Goal: Task Accomplishment & Management: Manage account settings

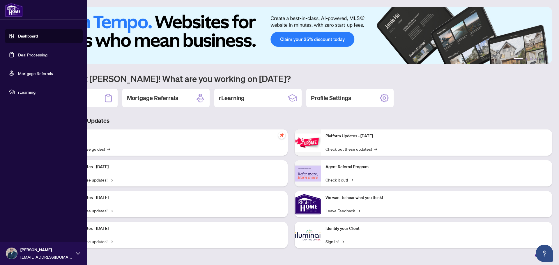
click at [21, 54] on link "Deal Processing" at bounding box center [32, 54] width 29 height 5
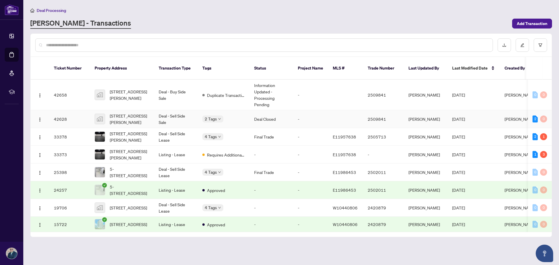
click at [254, 112] on td "Deal Closed" at bounding box center [272, 119] width 44 height 18
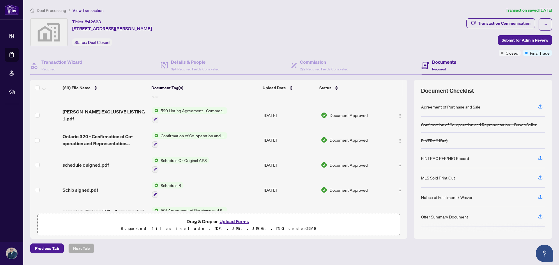
scroll to position [679, 0]
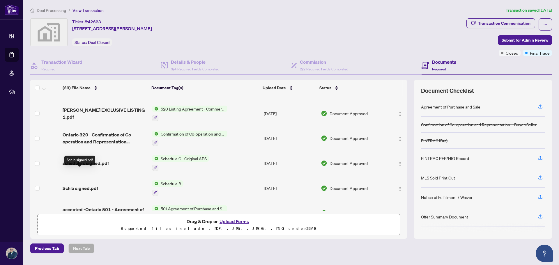
click at [85, 185] on span "Sch b signed.pdf" at bounding box center [81, 188] width 36 height 7
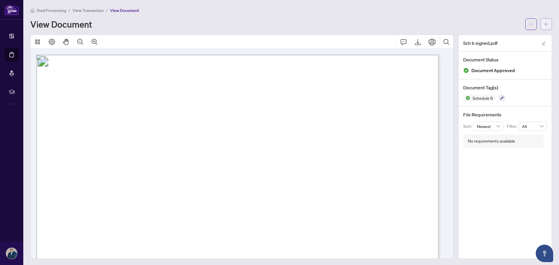
click at [545, 24] on icon "arrow-left" at bounding box center [546, 23] width 3 height 3
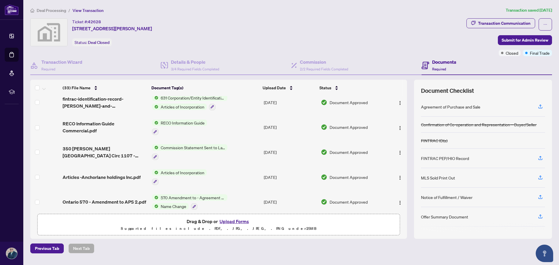
scroll to position [320, 0]
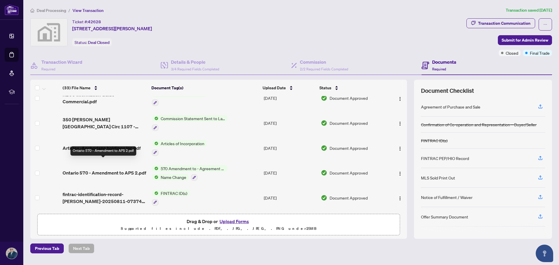
click at [112, 170] on span "Ontario 570 - Amendment to APS 2.pdf" at bounding box center [105, 173] width 84 height 7
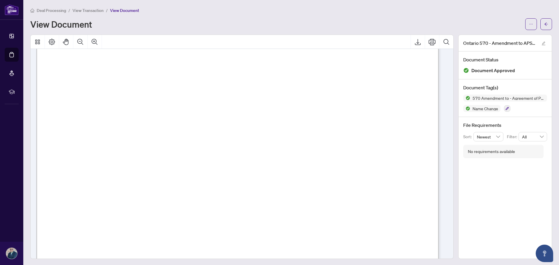
scroll to position [175, 0]
click at [544, 26] on icon "arrow-left" at bounding box center [546, 24] width 4 height 4
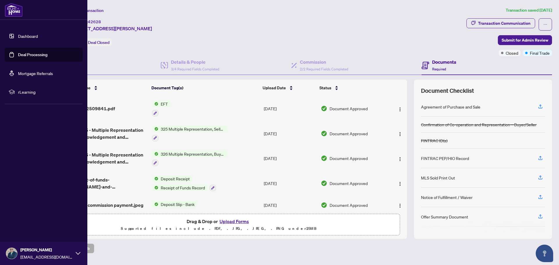
click at [22, 38] on link "Dashboard" at bounding box center [28, 35] width 20 height 5
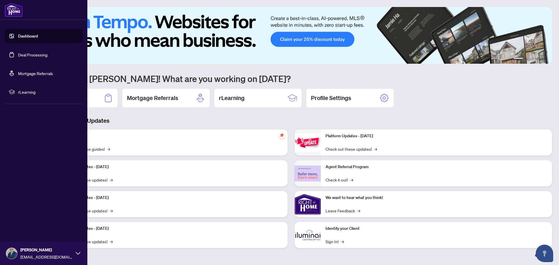
click at [24, 54] on link "Deal Processing" at bounding box center [32, 54] width 29 height 5
